Goal: Navigation & Orientation: Find specific page/section

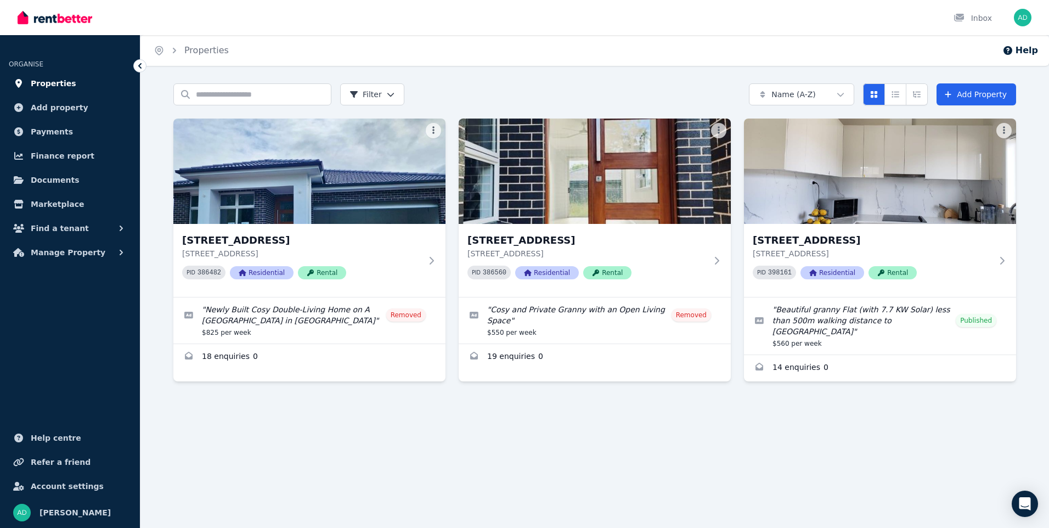
click at [37, 83] on span "Properties" at bounding box center [54, 83] width 46 height 13
click at [879, 212] on img at bounding box center [881, 171] width 286 height 111
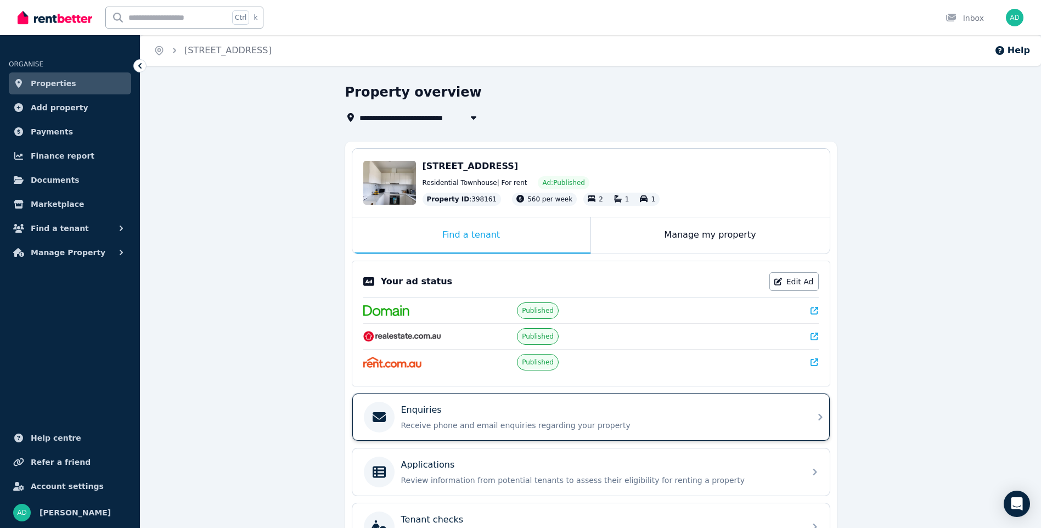
click at [520, 415] on div "Enquiries" at bounding box center [599, 409] width 397 height 13
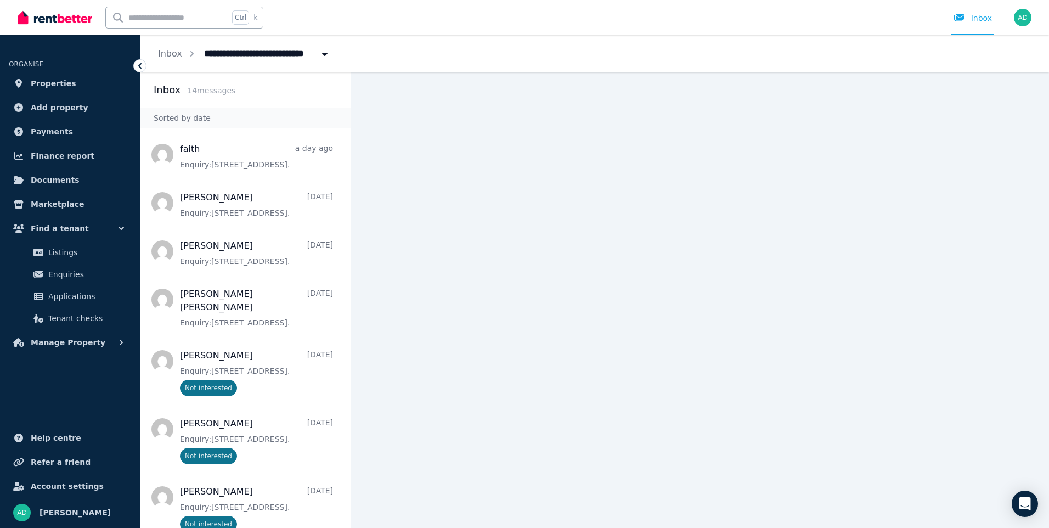
drag, startPoint x: 406, startPoint y: 116, endPoint x: 473, endPoint y: 105, distance: 67.9
click at [409, 116] on main at bounding box center [700, 300] width 698 height 456
click at [40, 84] on span "Properties" at bounding box center [54, 83] width 46 height 13
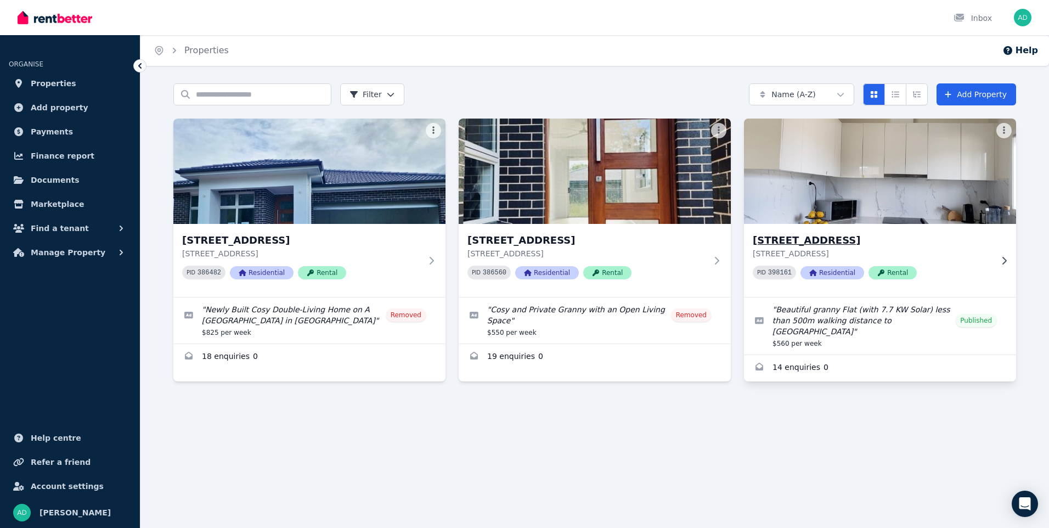
click at [844, 179] on img at bounding box center [881, 171] width 286 height 111
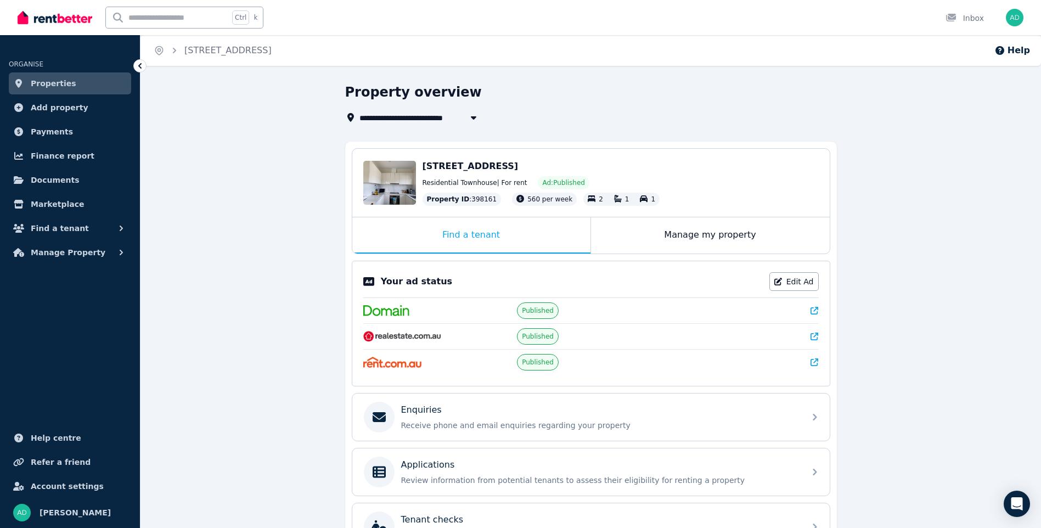
click at [384, 120] on span "[STREET_ADDRESS]" at bounding box center [407, 117] width 96 height 13
click at [423, 120] on span "[STREET_ADDRESS]" at bounding box center [407, 117] width 96 height 13
type input "**********"
click at [46, 83] on span "Properties" at bounding box center [54, 83] width 46 height 13
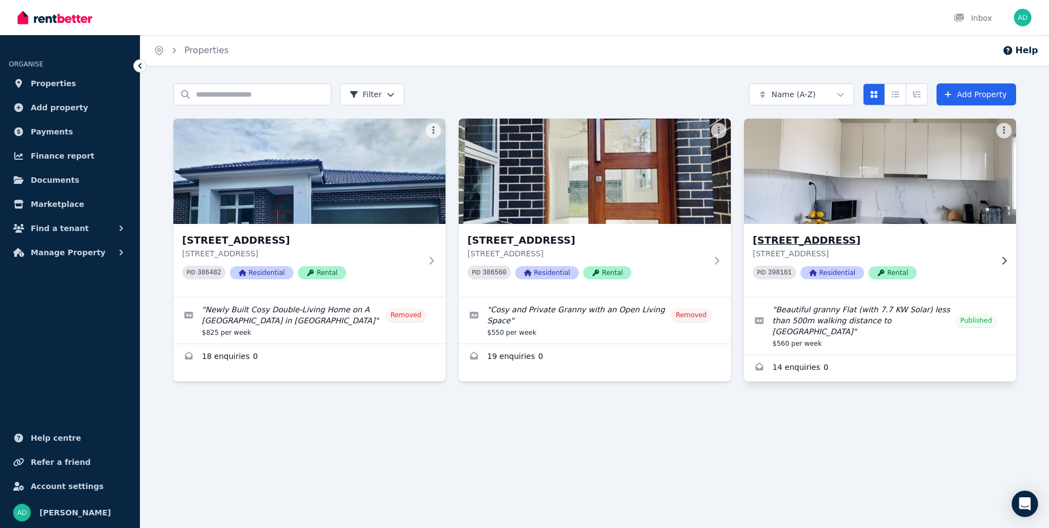
click at [1005, 262] on icon at bounding box center [1004, 260] width 11 height 9
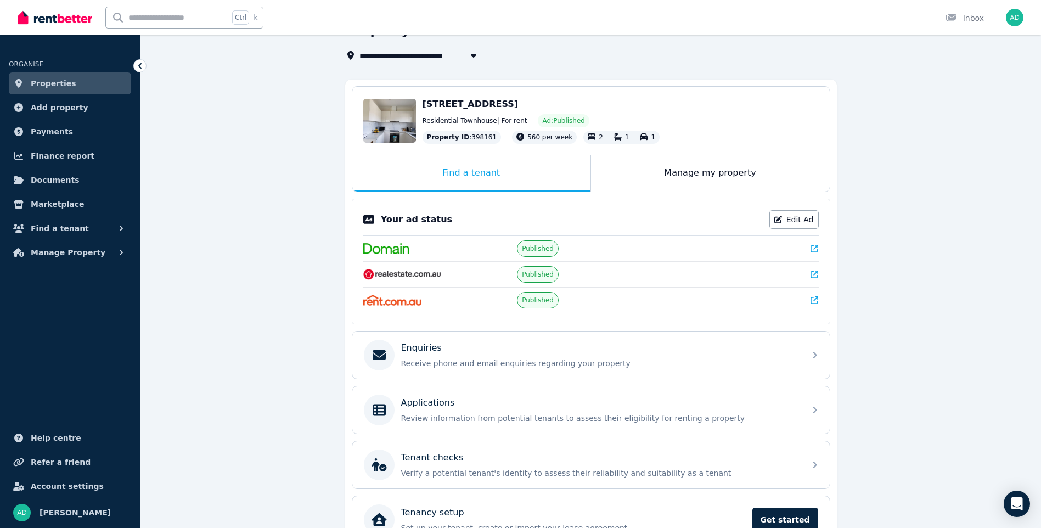
scroll to position [126, 0]
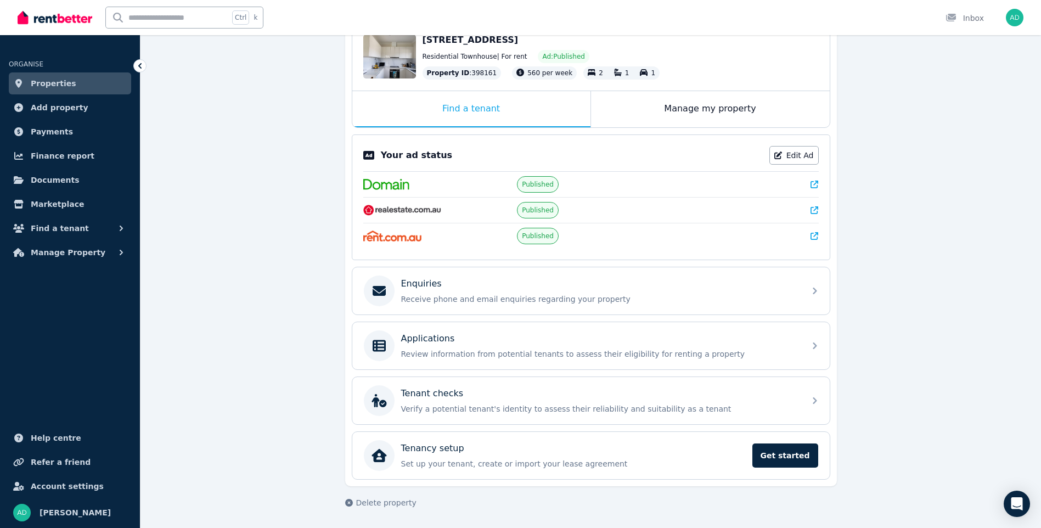
click at [1012, 132] on div "**********" at bounding box center [591, 242] width 901 height 571
